Goal: Task Accomplishment & Management: Manage account settings

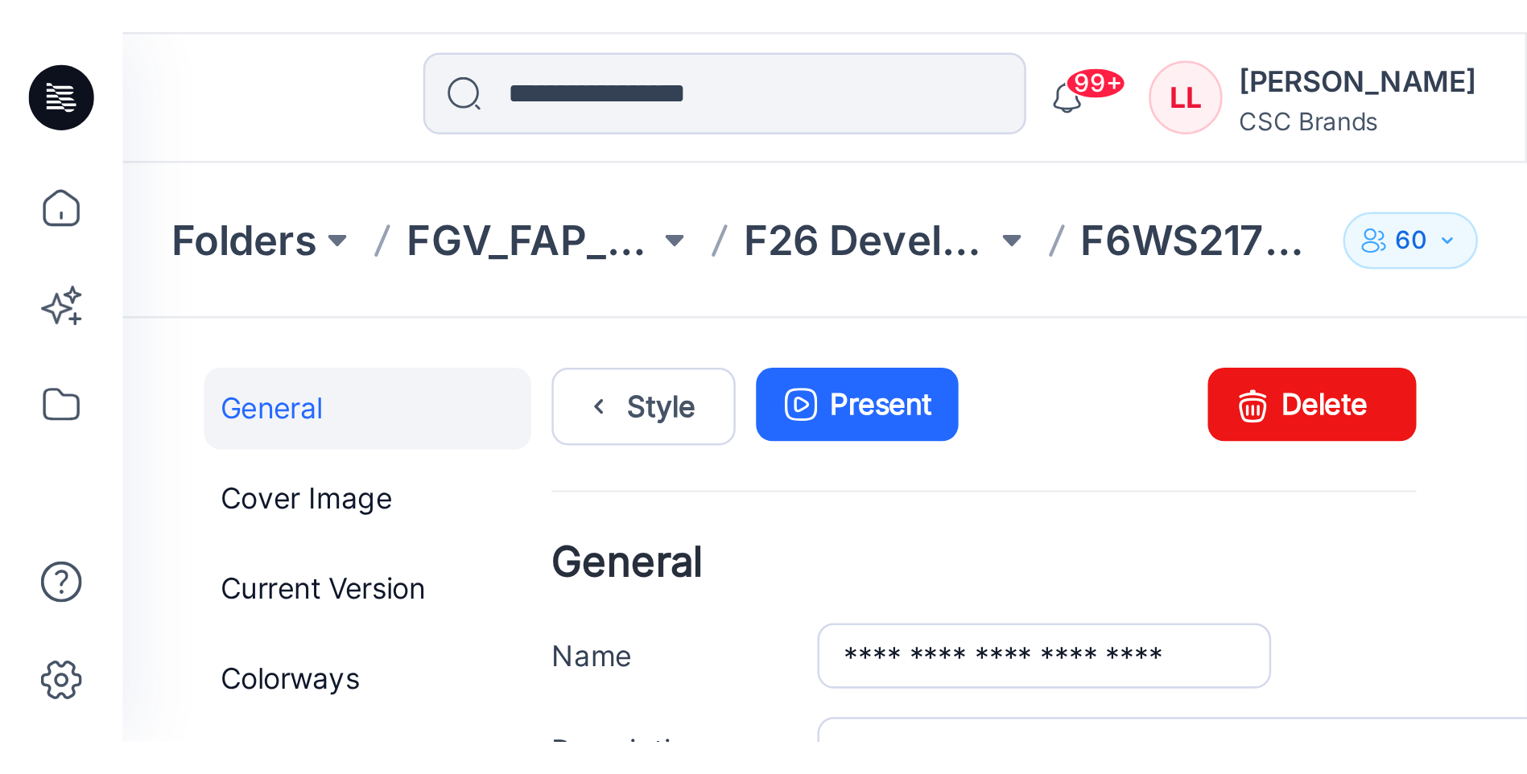
scroll to position [612, 0]
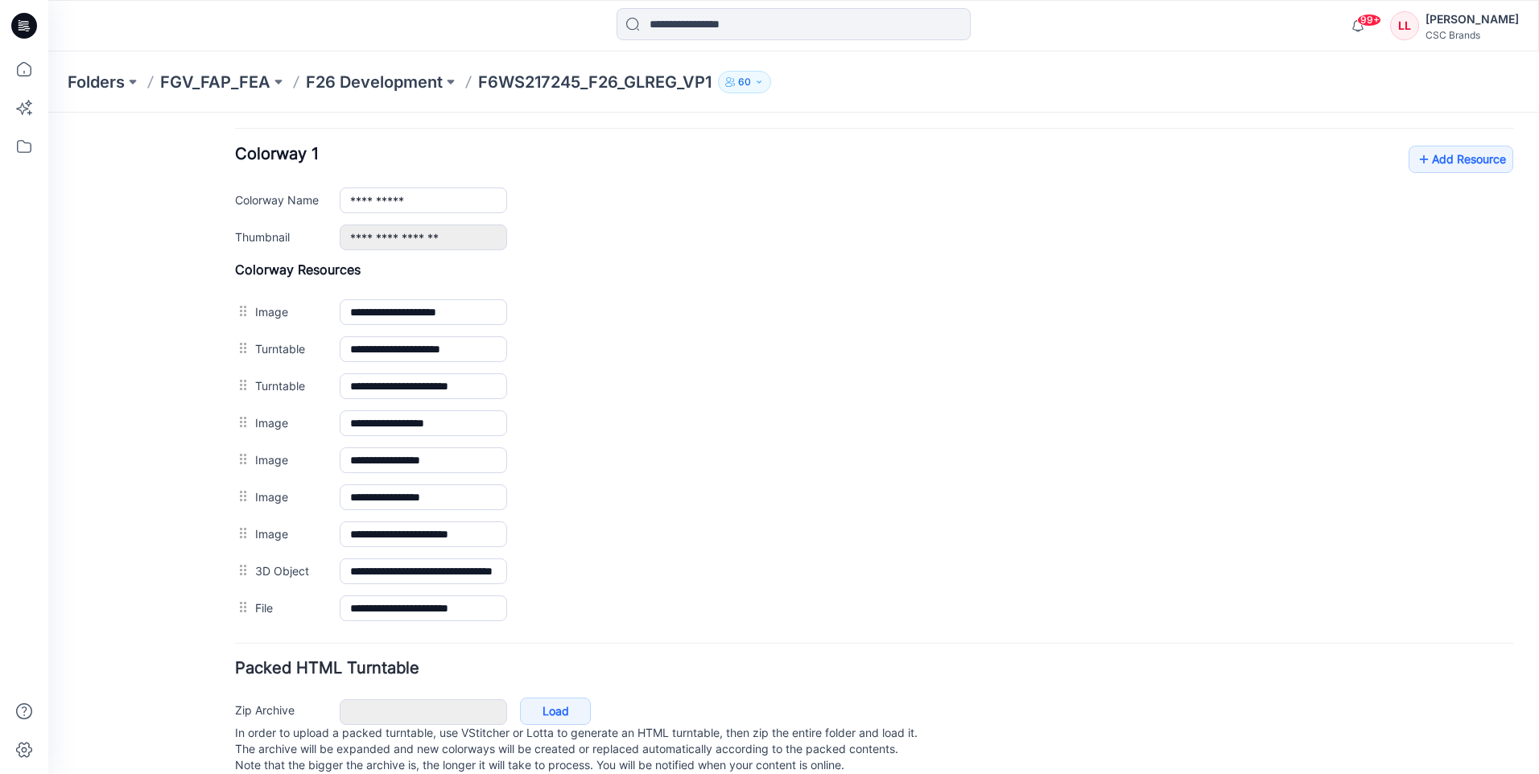
click at [23, 19] on icon at bounding box center [24, 26] width 26 height 26
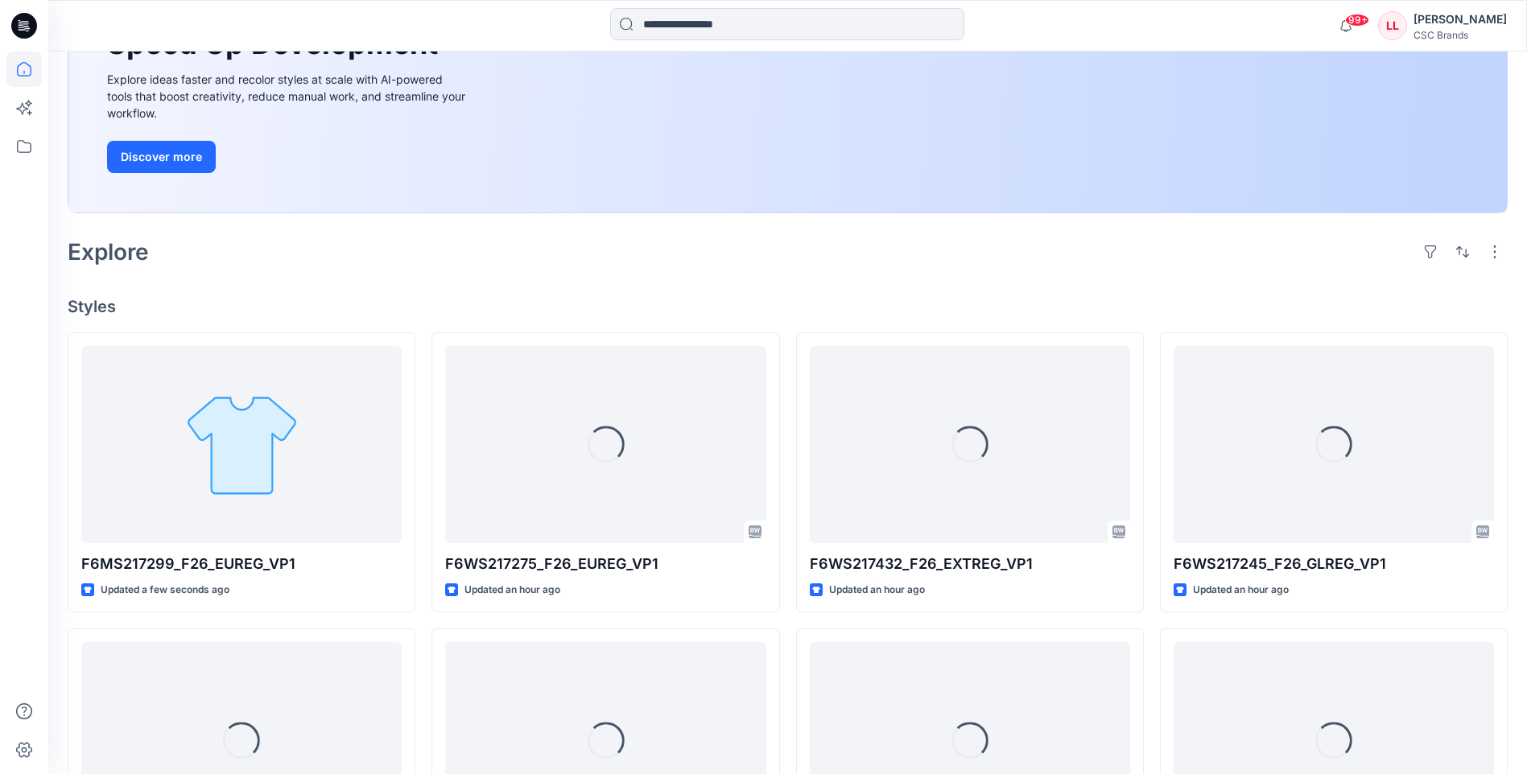
scroll to position [241, 0]
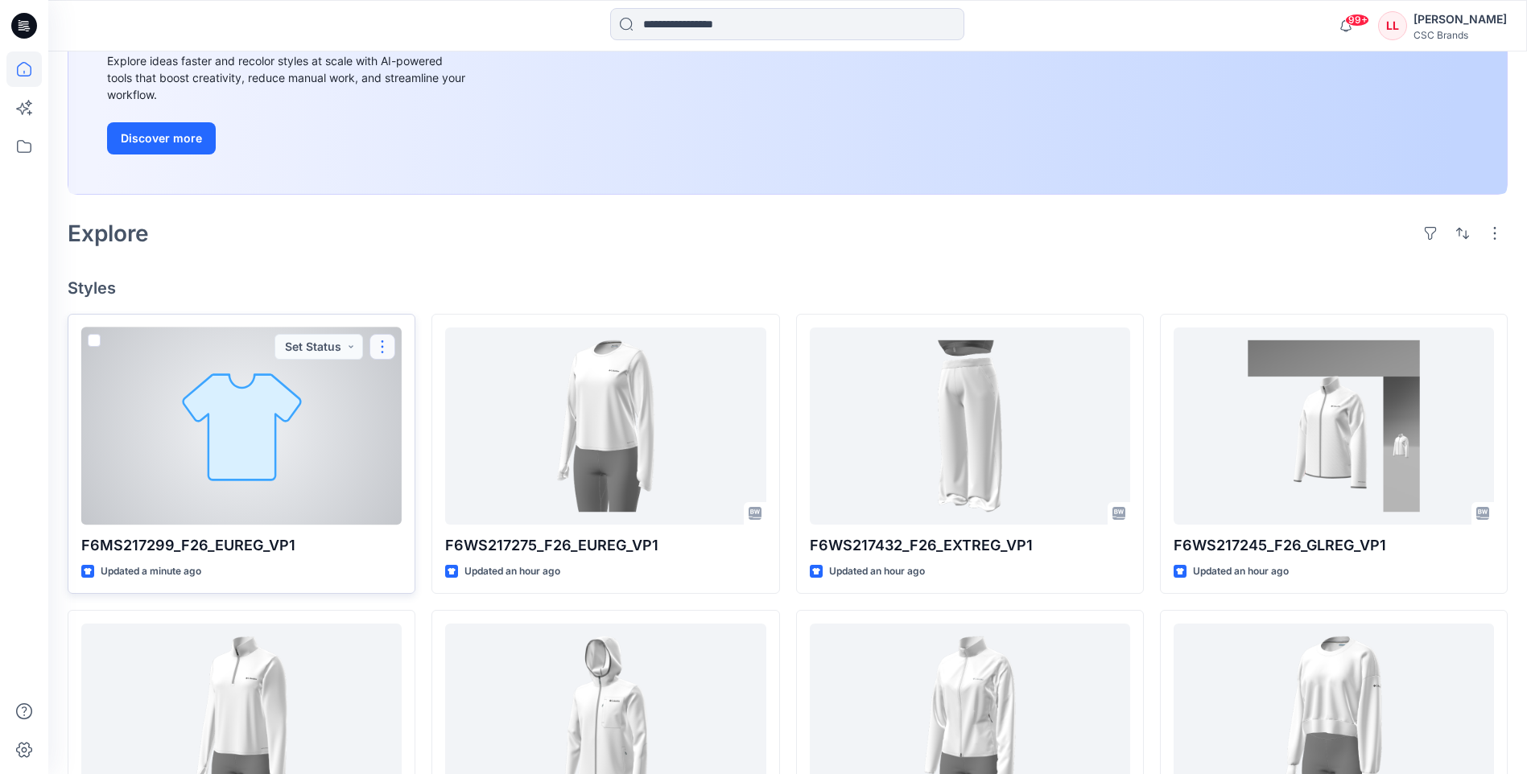
click at [381, 278] on button "button" at bounding box center [382, 347] width 26 height 26
click at [431, 278] on button "Edit" at bounding box center [460, 384] width 174 height 30
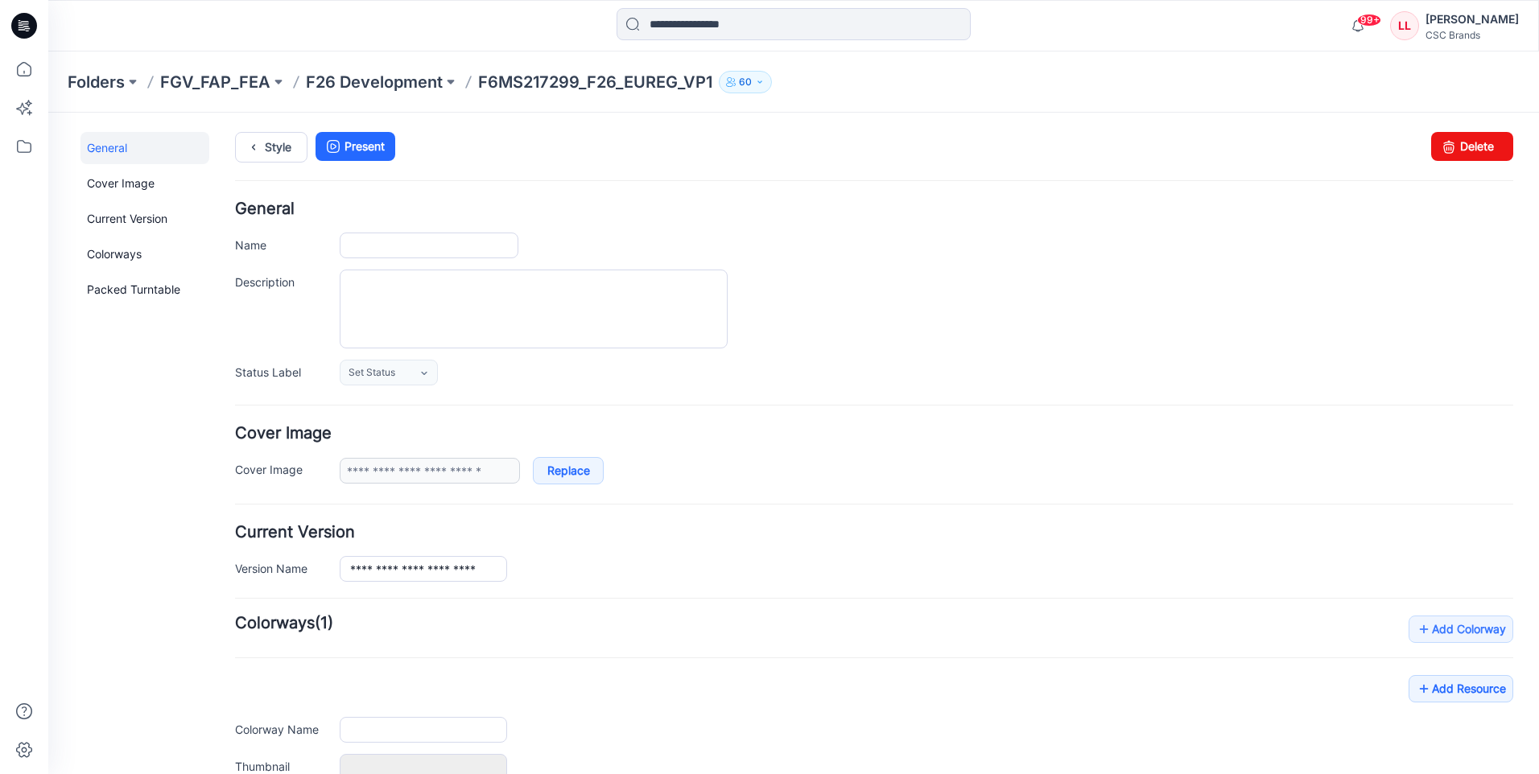
type input "**********"
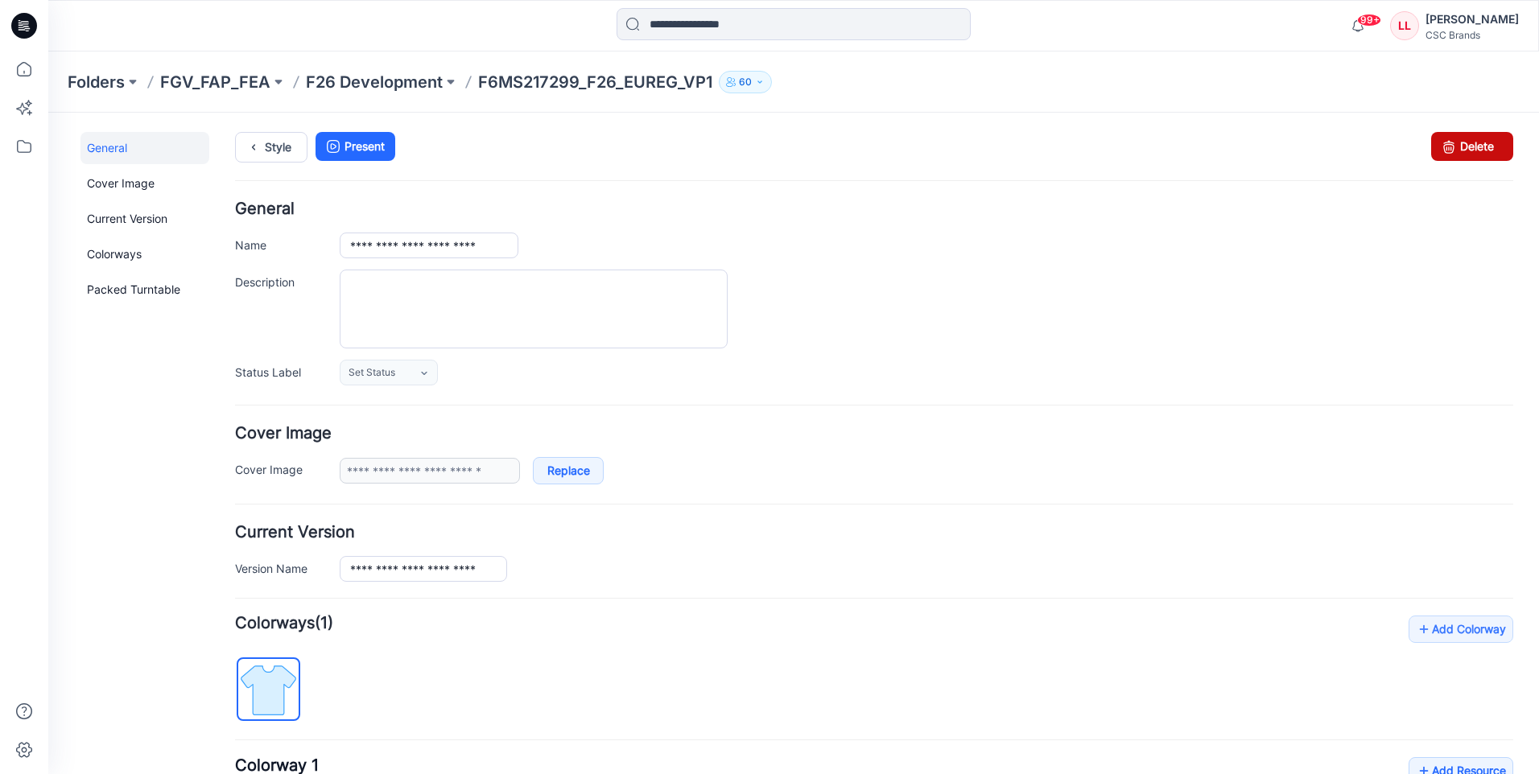
drag, startPoint x: 1444, startPoint y: 145, endPoint x: 898, endPoint y: 186, distance: 547.2
click at [600, 145] on icon at bounding box center [1448, 146] width 23 height 29
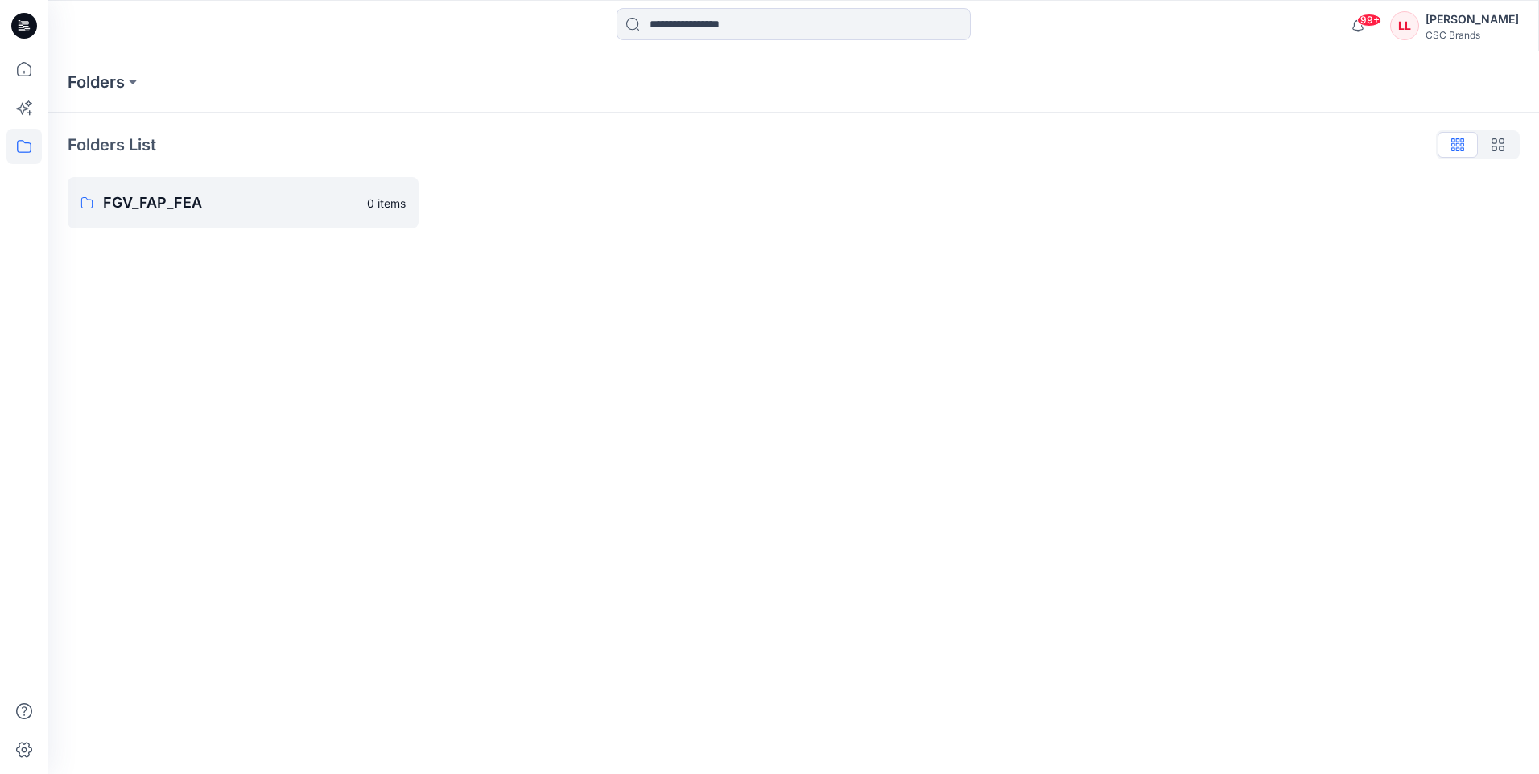
click at [26, 27] on icon at bounding box center [26, 26] width 6 height 1
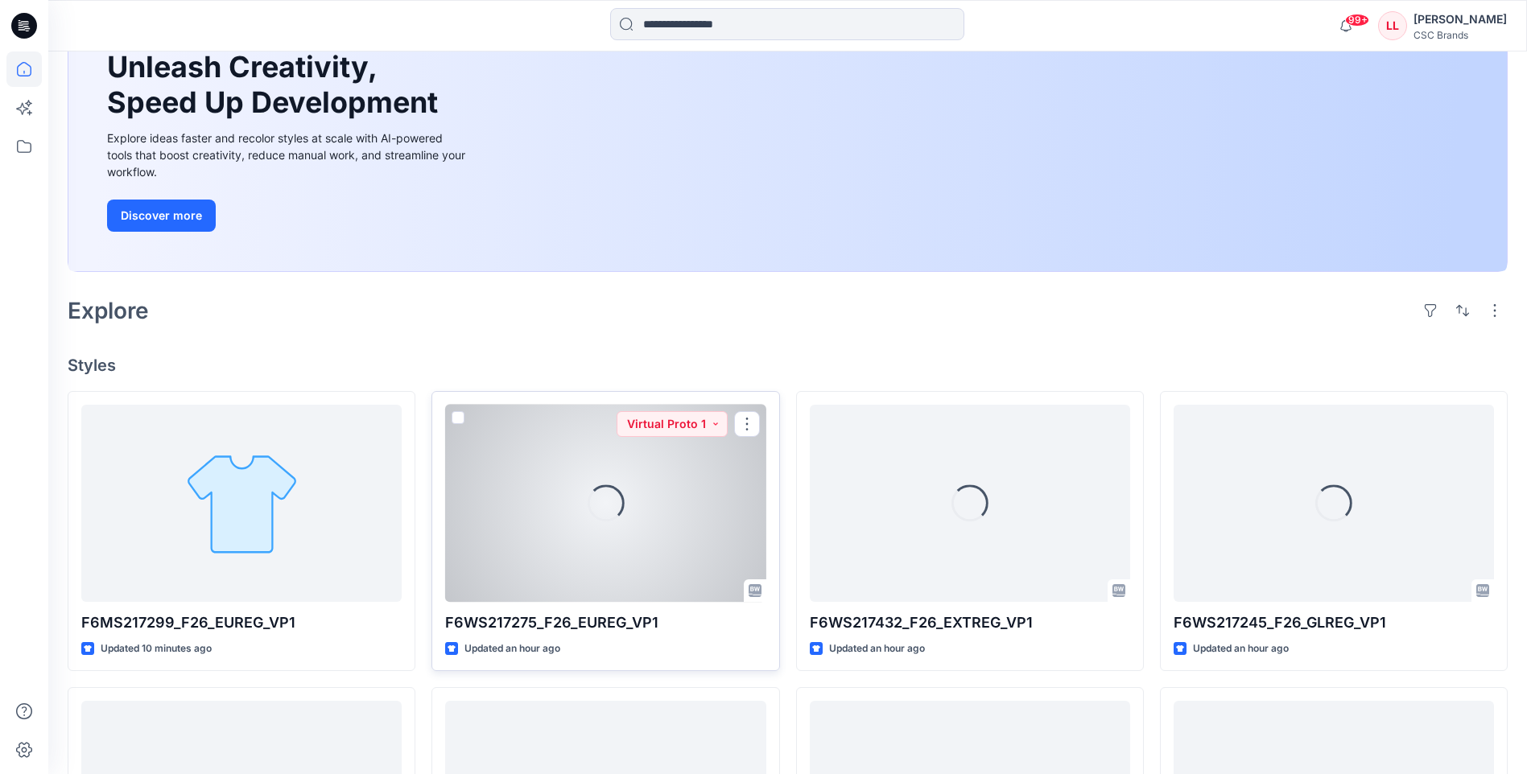
scroll to position [322, 0]
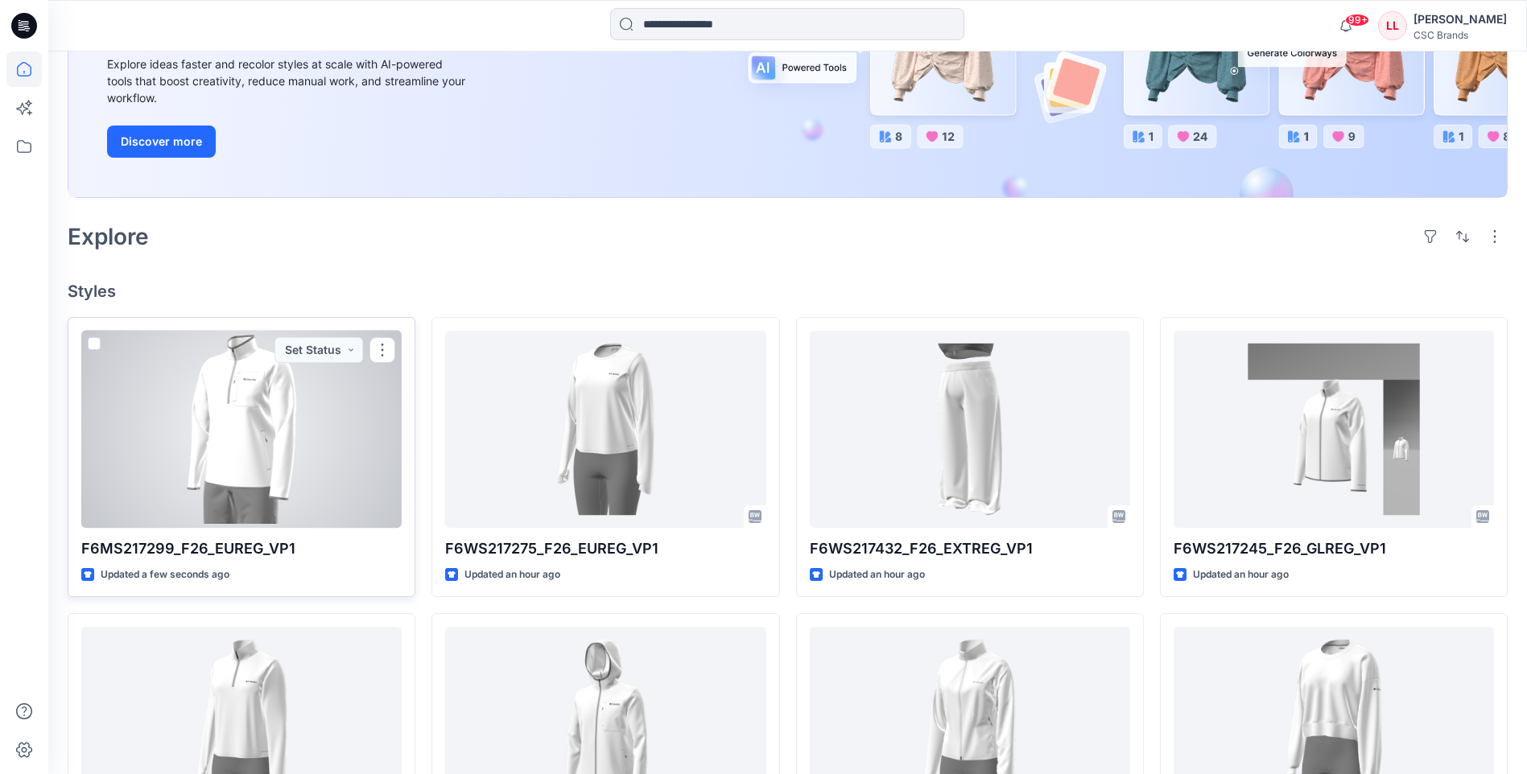
scroll to position [241, 0]
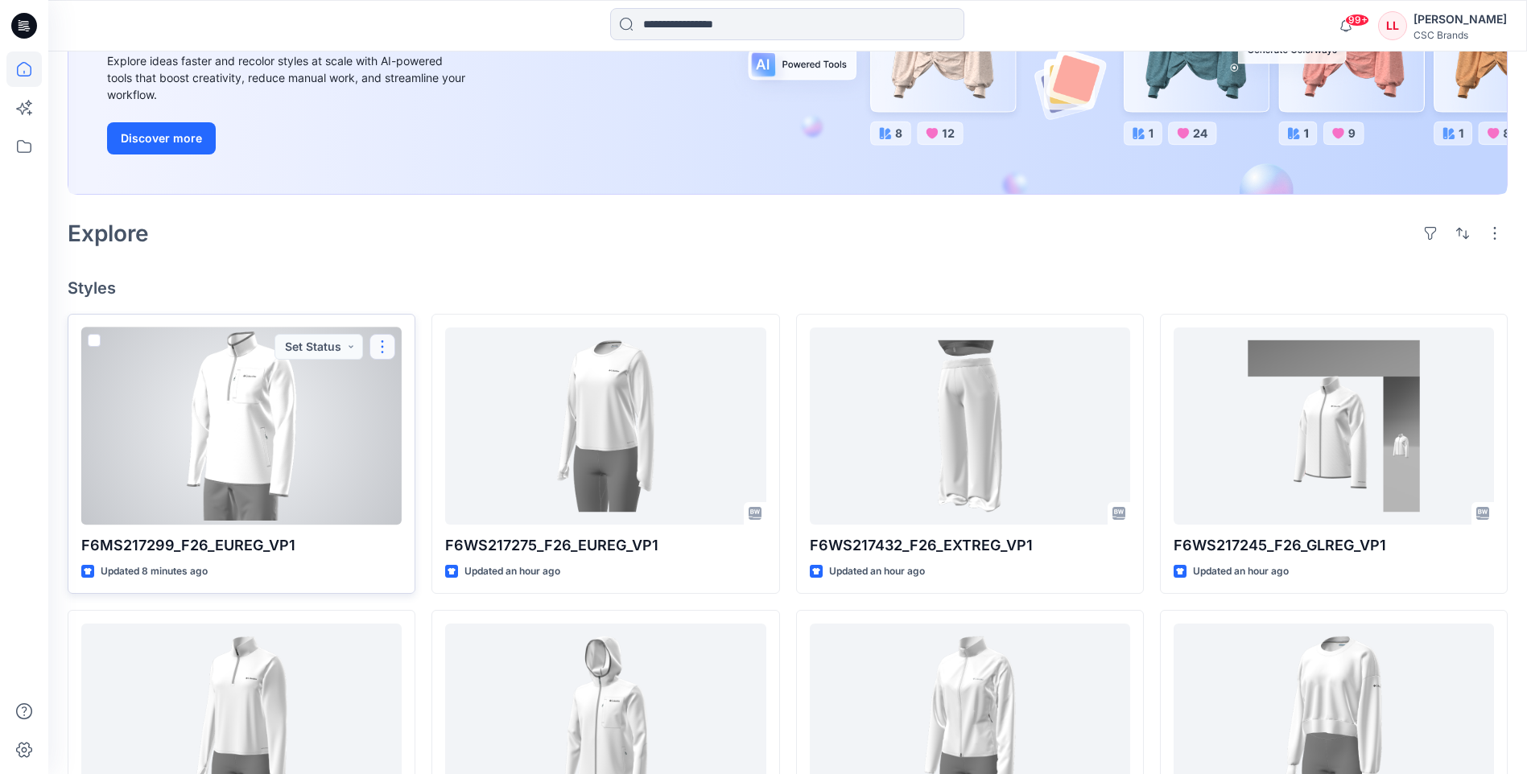
click at [386, 351] on button "button" at bounding box center [382, 347] width 26 height 26
click at [427, 381] on button "Edit" at bounding box center [460, 384] width 174 height 30
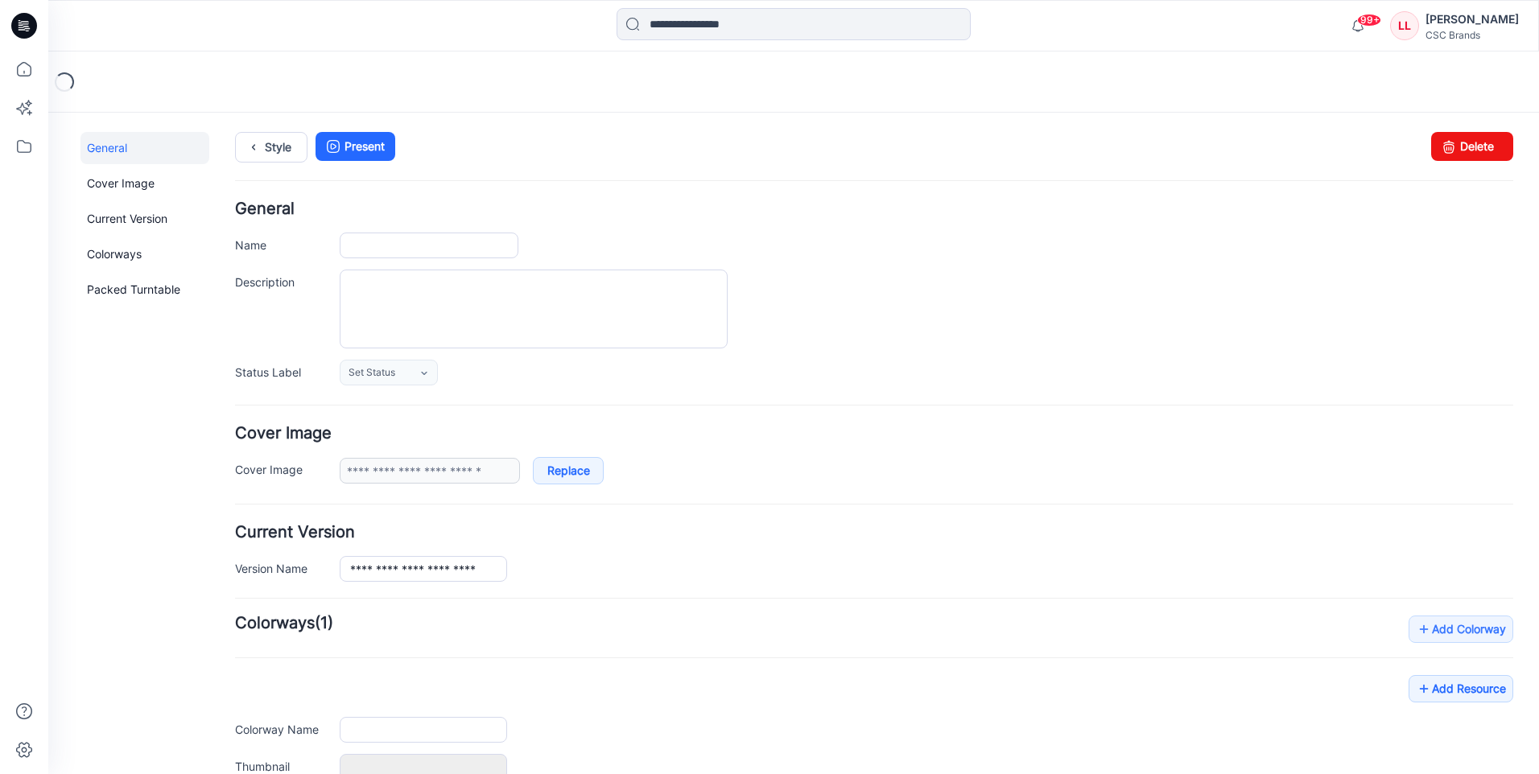
type input "**********"
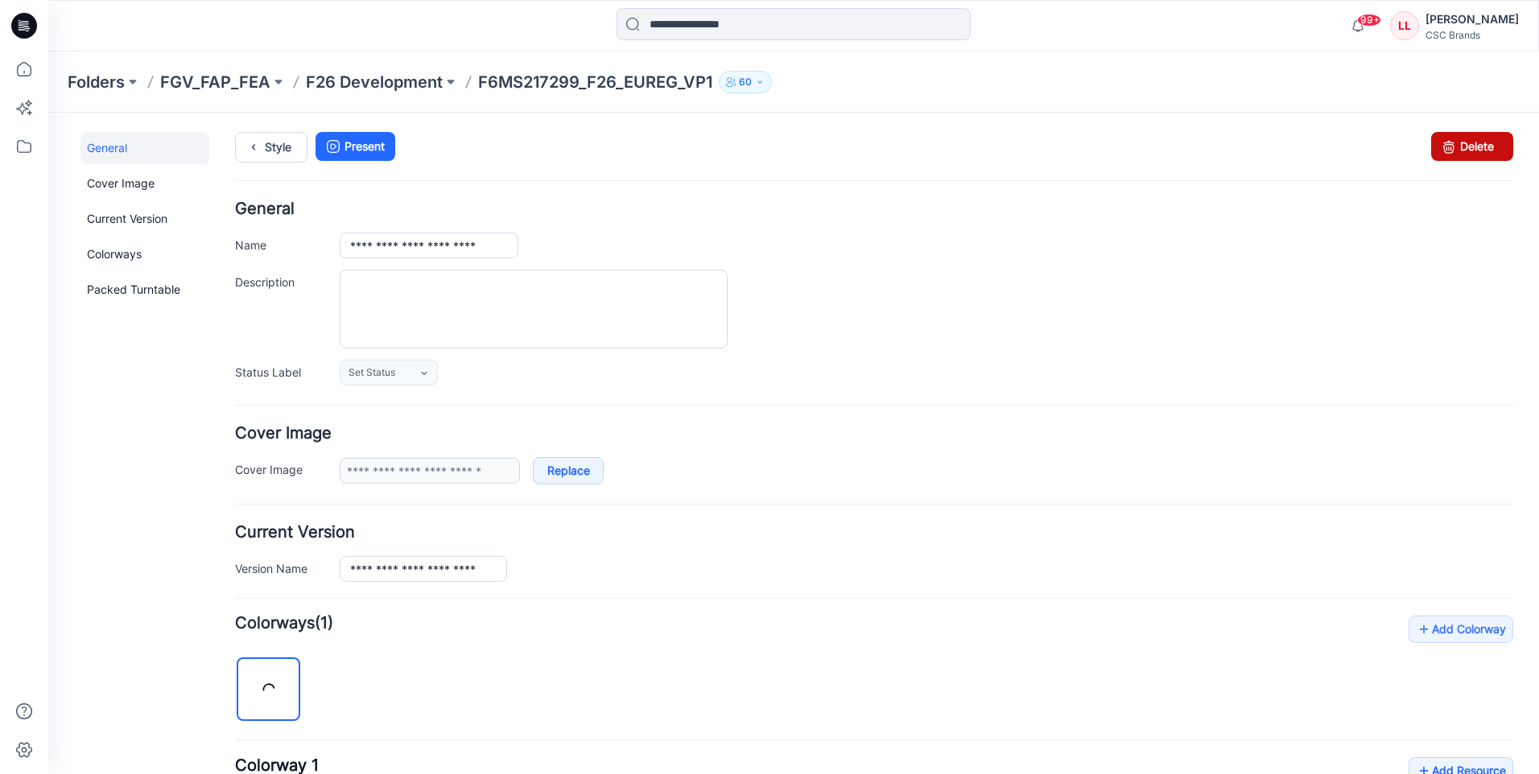
drag, startPoint x: 1457, startPoint y: 153, endPoint x: 898, endPoint y: 186, distance: 559.5
click at [1457, 153] on link "Delete" at bounding box center [1472, 146] width 82 height 29
